Goal: Task Accomplishment & Management: Use online tool/utility

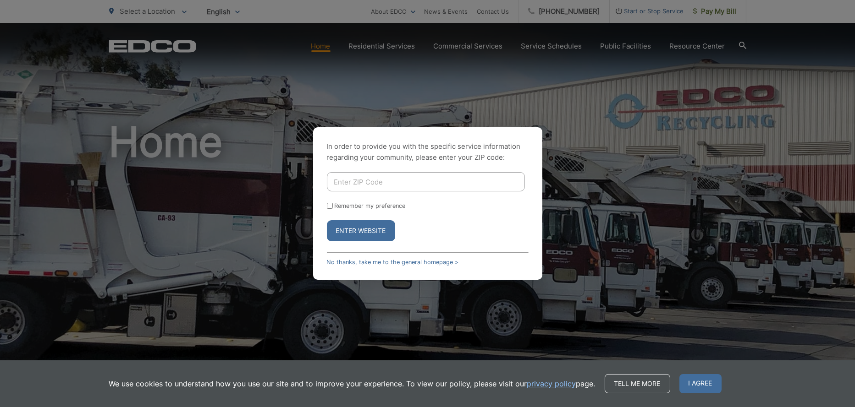
click at [374, 187] on input "Enter ZIP Code" at bounding box center [426, 181] width 198 height 19
type input "92118"
click at [371, 229] on button "Enter Website" at bounding box center [361, 230] width 68 height 21
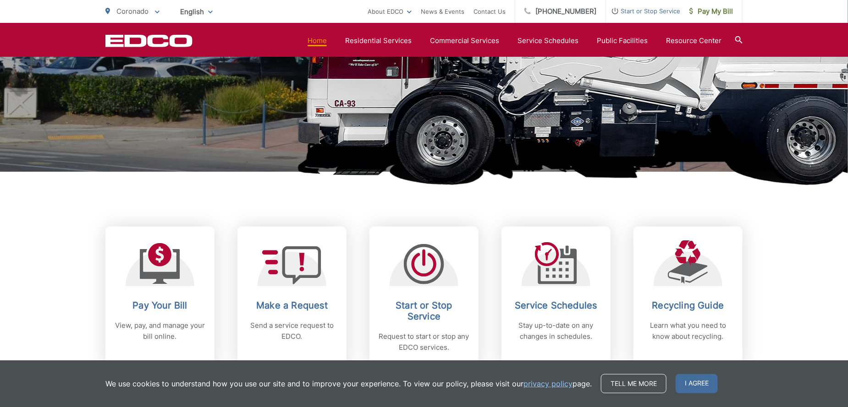
scroll to position [275, 0]
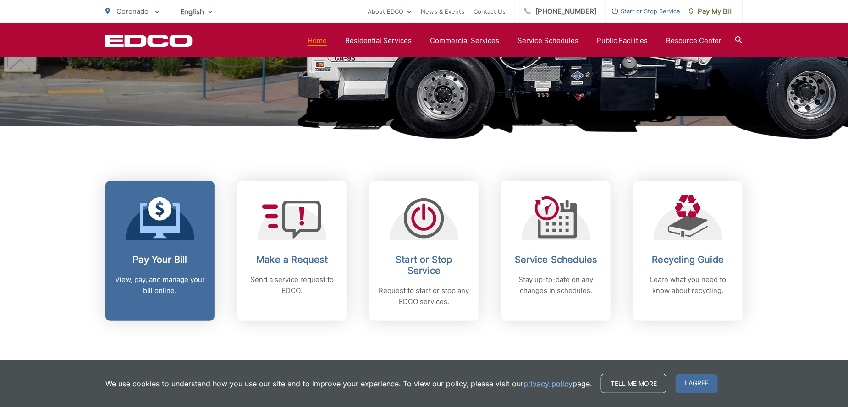
click at [167, 264] on h2 "Pay Your Bill" at bounding box center [160, 259] width 91 height 11
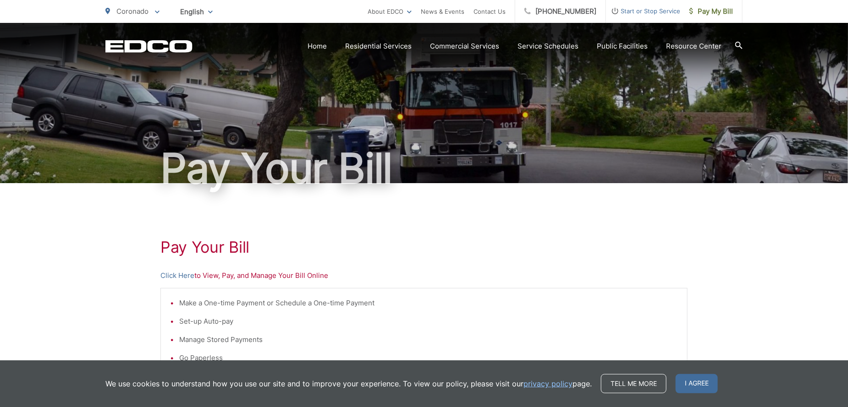
scroll to position [92, 0]
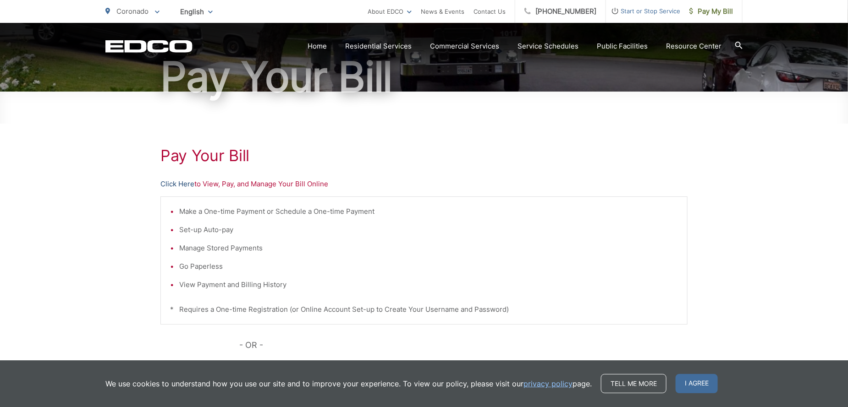
click at [182, 183] on link "Click Here" at bounding box center [177, 184] width 34 height 11
